Goal: Task Accomplishment & Management: Use online tool/utility

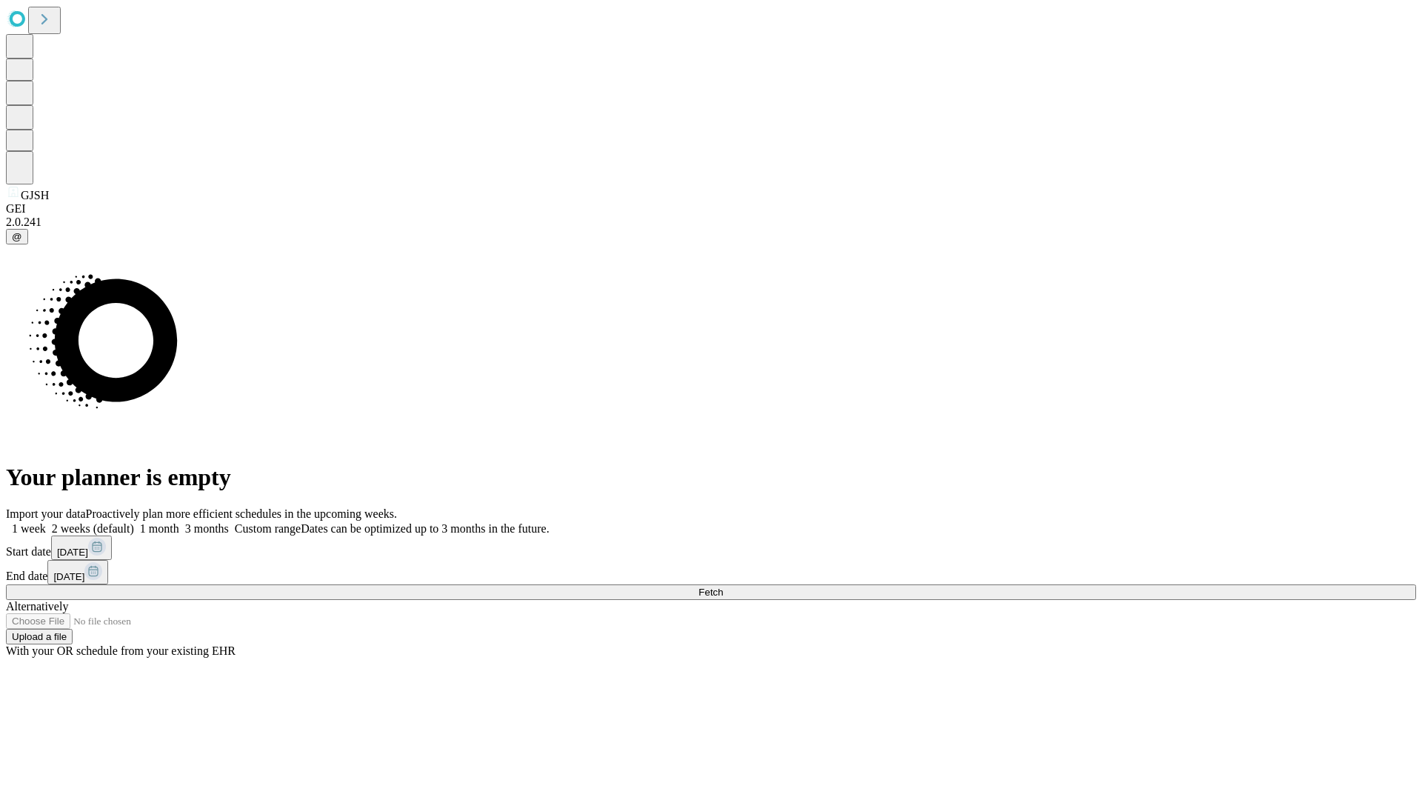
click at [723, 586] on span "Fetch" at bounding box center [710, 591] width 24 height 11
